Goal: Find specific page/section: Find specific page/section

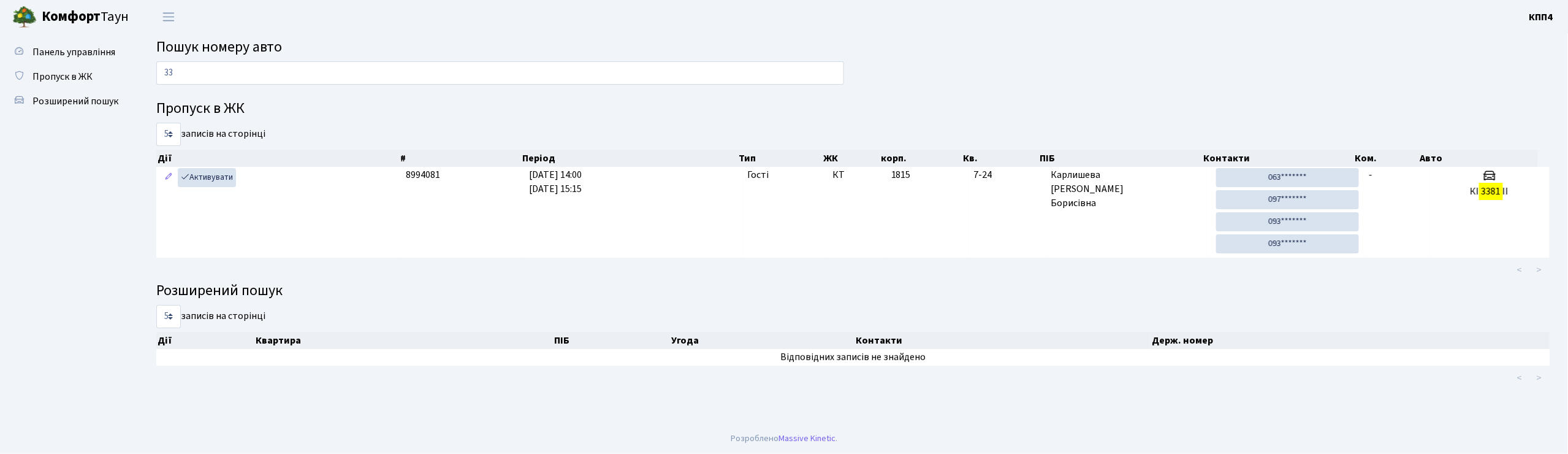
type input "3"
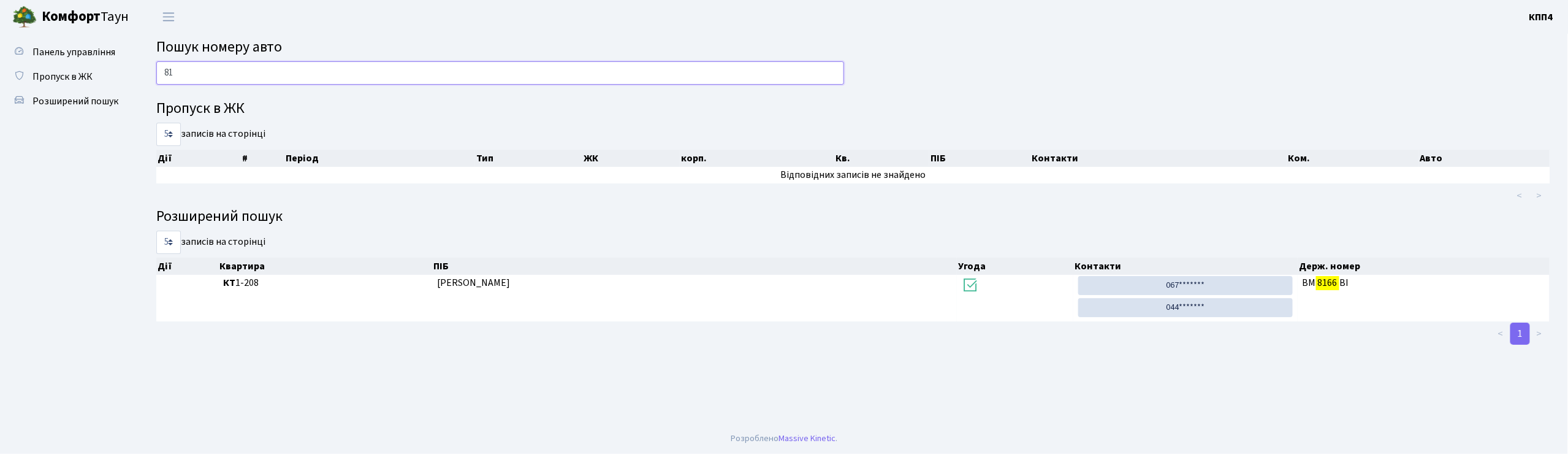
type input "8"
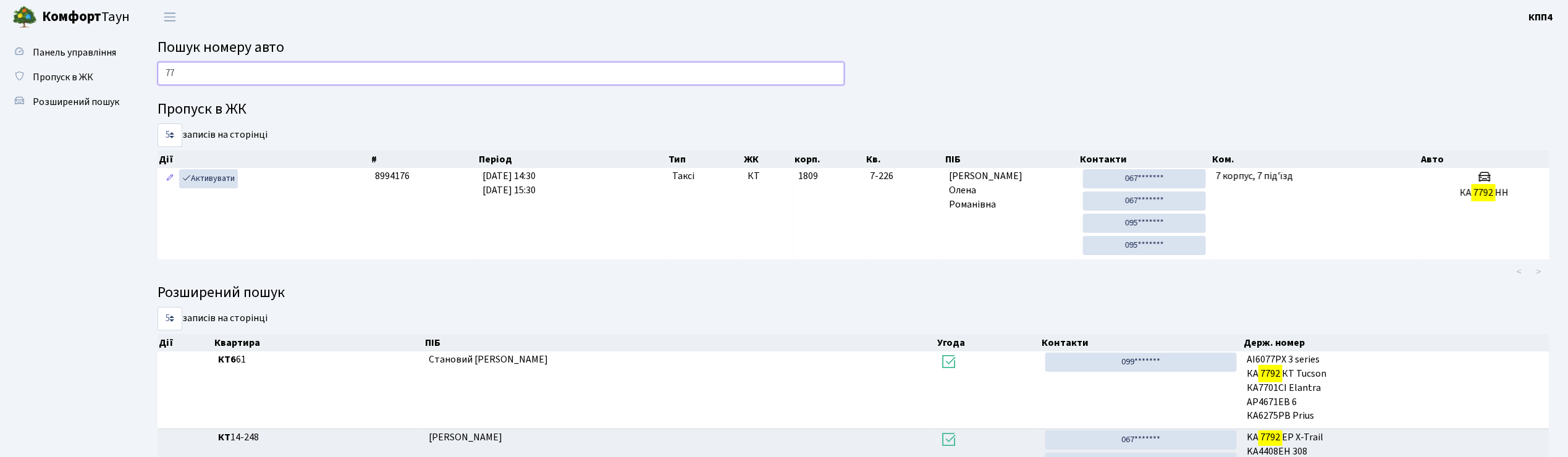
type input "7"
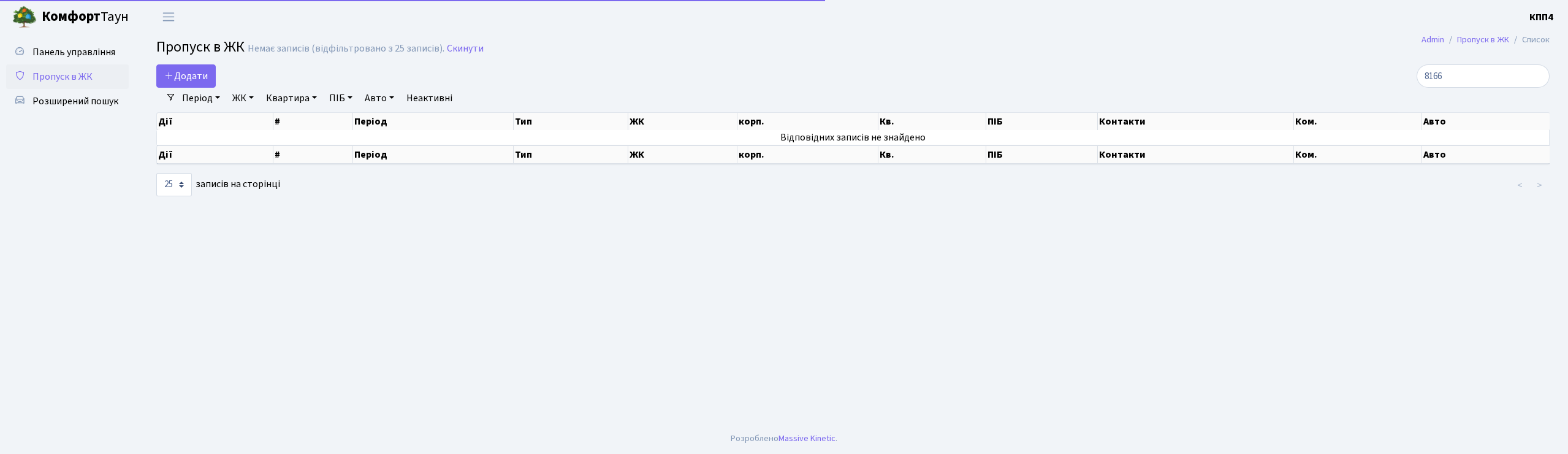
select select "25"
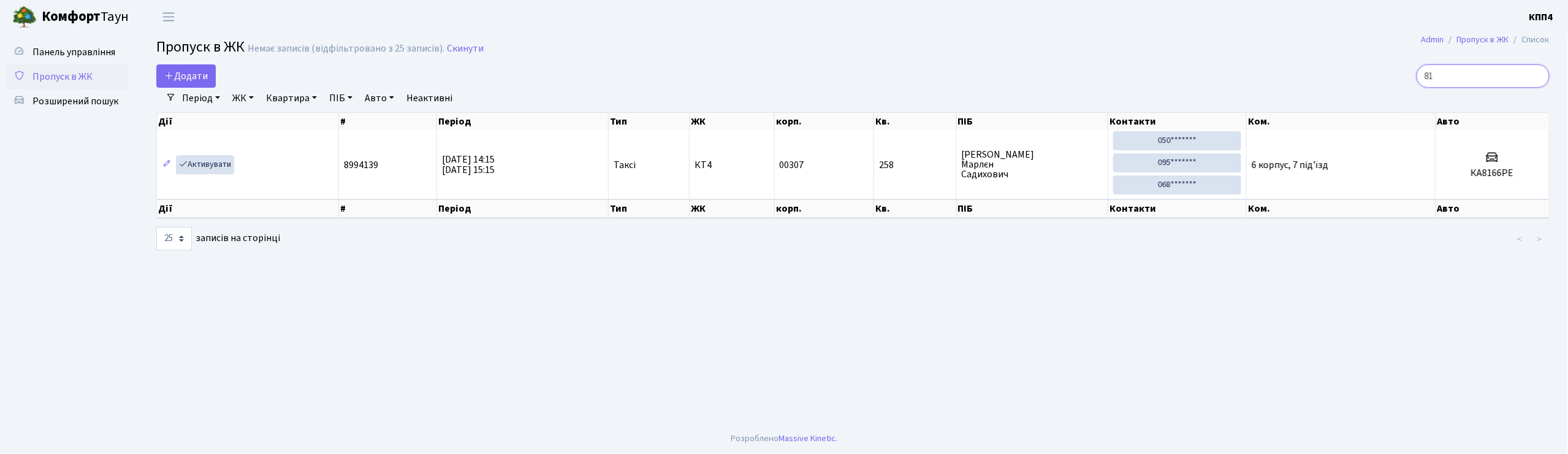
type input "8"
